Goal: Ask a question

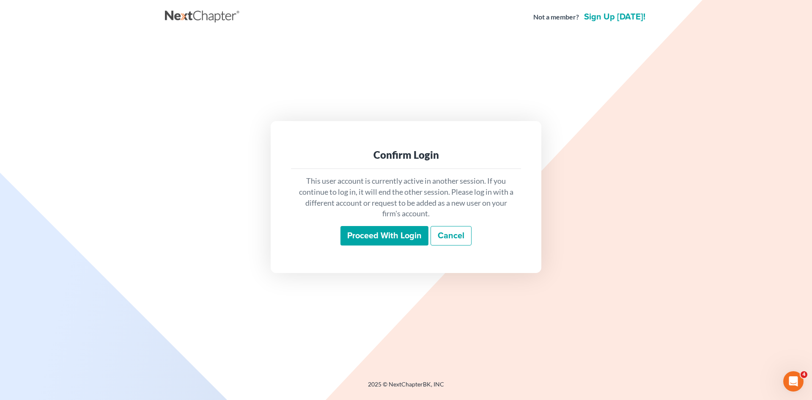
click at [356, 237] on input "Proceed with login" at bounding box center [385, 235] width 88 height 19
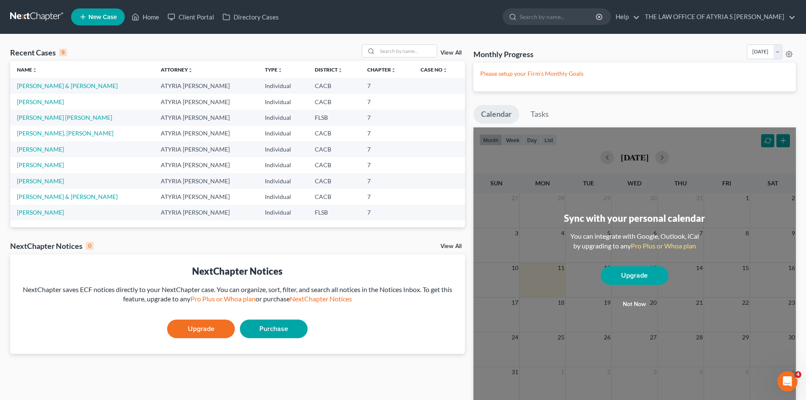
click at [454, 52] on link "View All" at bounding box center [450, 53] width 21 height 6
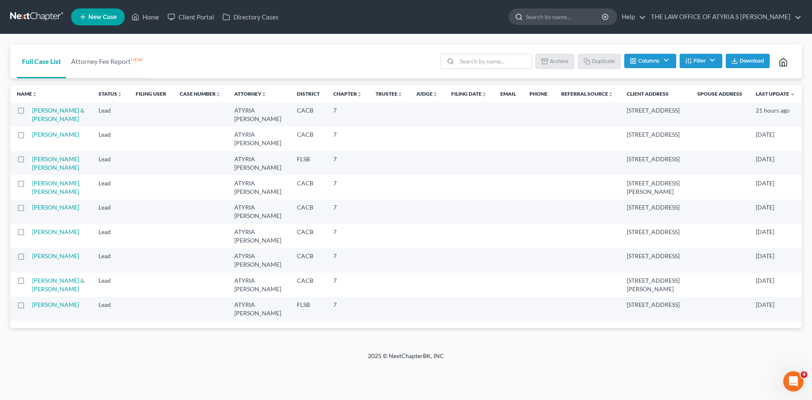
click at [603, 20] on input "search" at bounding box center [564, 17] width 77 height 16
type input "[PERSON_NAME]"
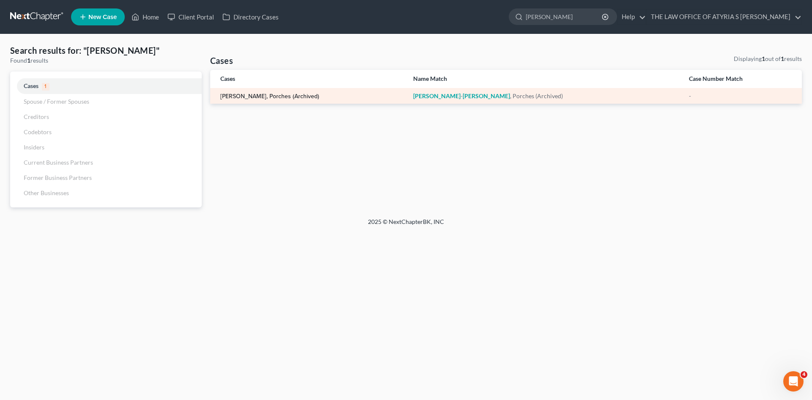
click at [305, 93] on link "[PERSON_NAME], Porches (Archived)" at bounding box center [269, 96] width 99 height 6
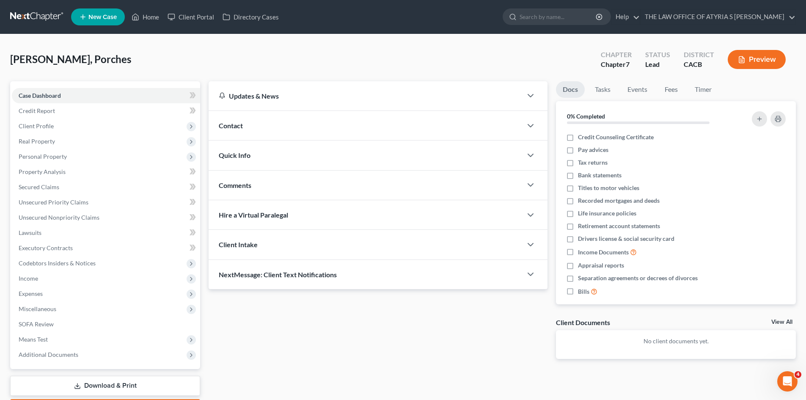
click at [792, 387] on div "Open Intercom Messenger" at bounding box center [787, 381] width 28 height 28
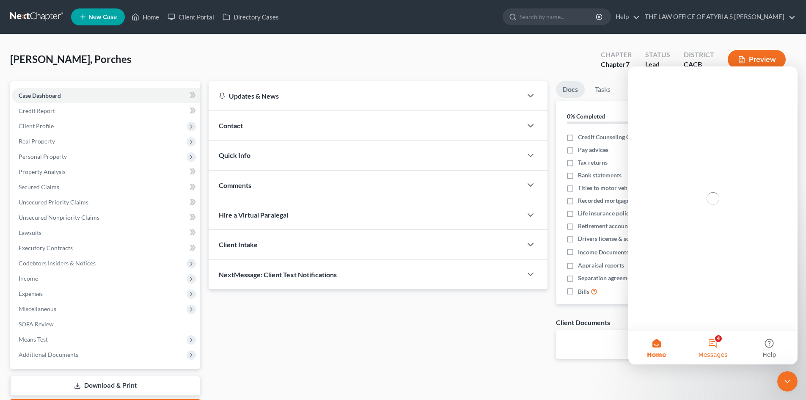
click at [707, 343] on button "4 Messages" at bounding box center [712, 347] width 56 height 34
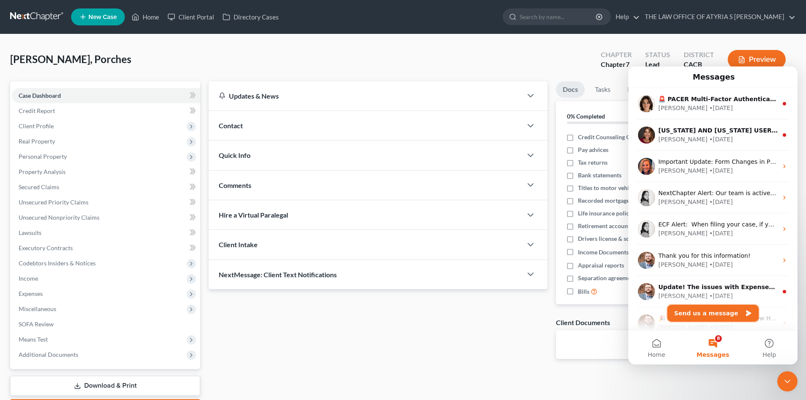
click at [693, 312] on button "Send us a message" at bounding box center [712, 313] width 91 height 17
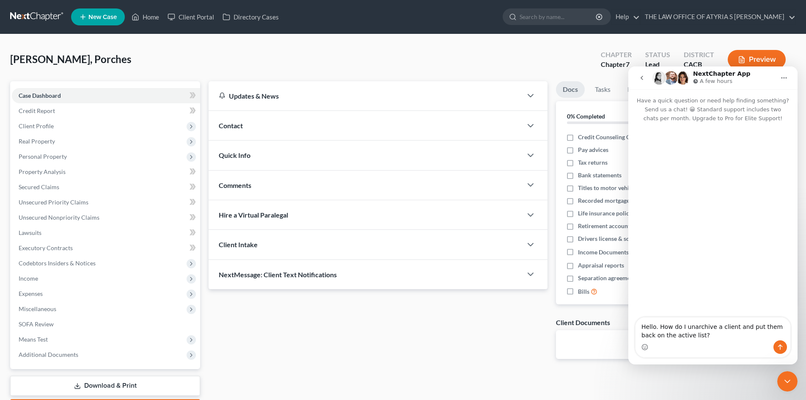
type textarea "Hello. How do I unarchive a client and put them back on the active list?"
click at [783, 344] on icon "Send a message…" at bounding box center [780, 347] width 7 height 7
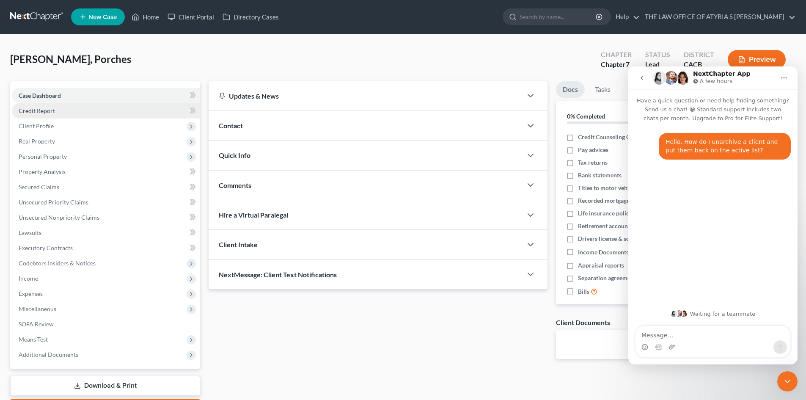
click at [70, 114] on link "Credit Report" at bounding box center [106, 110] width 188 height 15
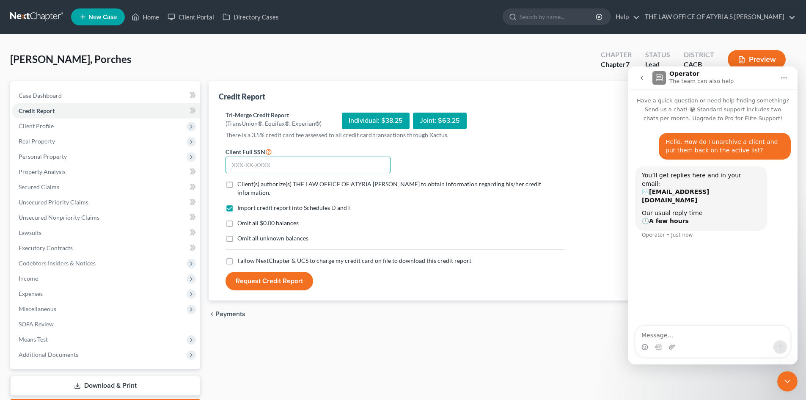
click at [268, 166] on input "text" at bounding box center [307, 165] width 165 height 17
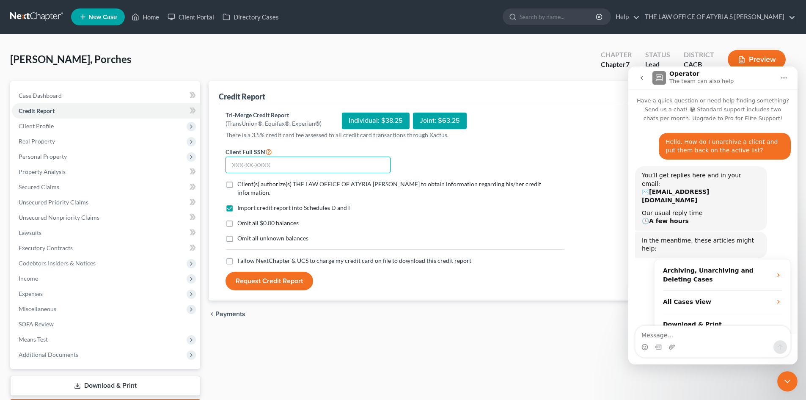
scroll to position [15, 0]
